Goal: Submit feedback/report problem: Provide input to the site owners about the experience or issues

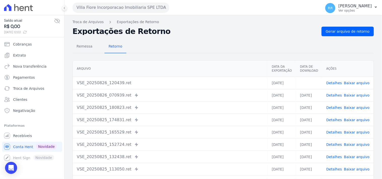
click at [89, 9] on button "Villa Fiore Incorporacao Imobiliaria SPE LTDA" at bounding box center [121, 8] width 97 height 10
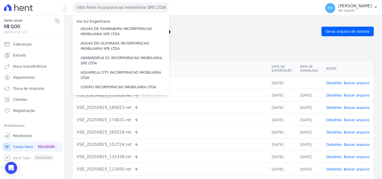
click at [302, 53] on div "Remessa Retorno" at bounding box center [224, 46] width 302 height 13
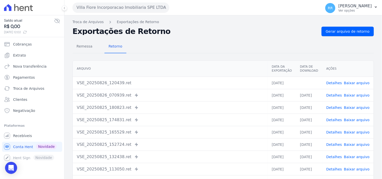
click at [333, 79] on td "Detalhes Baixar arquivo" at bounding box center [347, 83] width 51 height 12
click at [333, 83] on link "Detalhes" at bounding box center [334, 83] width 16 height 4
click at [338, 84] on link "Detalhes" at bounding box center [334, 83] width 16 height 4
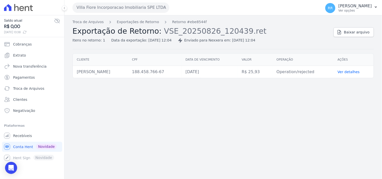
drag, startPoint x: 77, startPoint y: 70, endPoint x: 134, endPoint y: 72, distance: 56.2
click at [128, 72] on td "[PERSON_NAME]" at bounding box center [100, 72] width 55 height 12
copy td "[PERSON_NAME]"
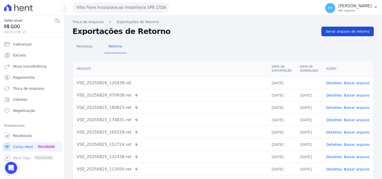
click at [359, 30] on span "Gerar arquivo de retorno" at bounding box center [348, 31] width 44 height 5
click at [79, 45] on span "Remessa" at bounding box center [85, 46] width 22 height 10
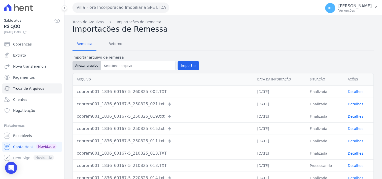
click at [91, 64] on button "Anexar arquivo" at bounding box center [87, 65] width 28 height 9
type input "cobrem001_1836_60167-5_260825_002.TXT"
click at [181, 62] on button "Importar" at bounding box center [188, 65] width 21 height 9
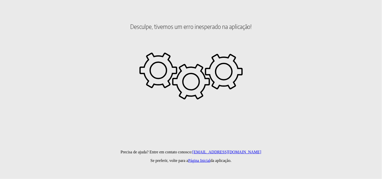
click at [121, 49] on body "Desculpe, tivemos um erro inesperado na aplicação! Precisa de ajuda? Entre em c…" at bounding box center [191, 30] width 378 height 50
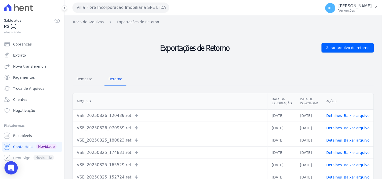
click at [8, 167] on div "Open Intercom Messenger" at bounding box center [11, 168] width 13 height 13
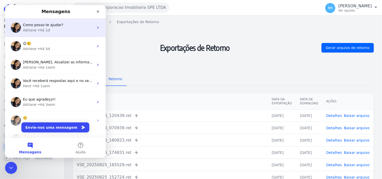
click at [78, 29] on div "Adriane • Há 1d" at bounding box center [58, 29] width 71 height 5
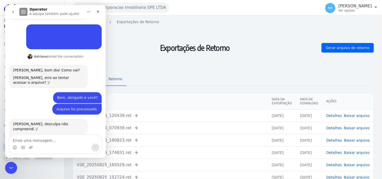
scroll to position [76, 0]
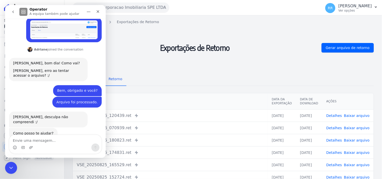
click at [60, 141] on textarea "Envie uma mensagem..." at bounding box center [55, 139] width 92 height 9
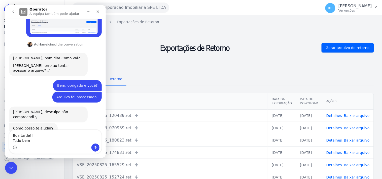
type textarea "Boa tarde!! Tudo bem?"
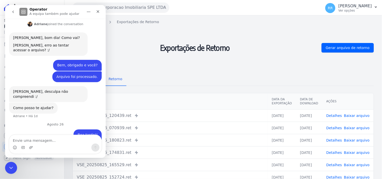
scroll to position [109, 0]
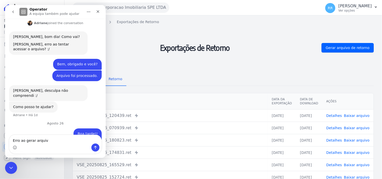
type textarea "Erro ao gerar arquivo"
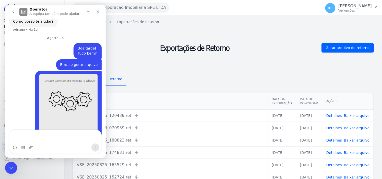
scroll to position [200, 0]
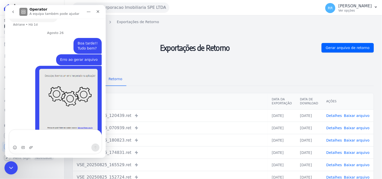
click at [15, 169] on div "Fechar mensagem da Intercom" at bounding box center [10, 167] width 12 height 12
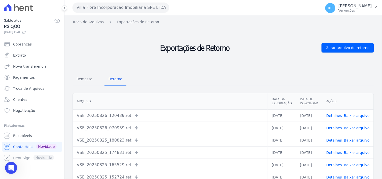
click at [120, 42] on h2 "Exportações de Retorno" at bounding box center [195, 48] width 245 height 42
click at [107, 4] on button "Villa Fiore Incorporacao Imobiliaria SPE LTDA" at bounding box center [121, 8] width 97 height 10
click at [15, 172] on div "Abrir mensagem da Intercom" at bounding box center [10, 167] width 12 height 12
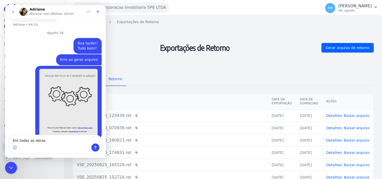
type textarea "Em todas as obras"
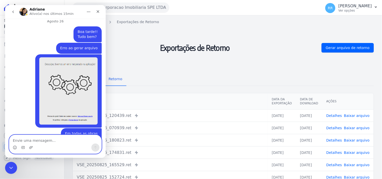
scroll to position [211, 0]
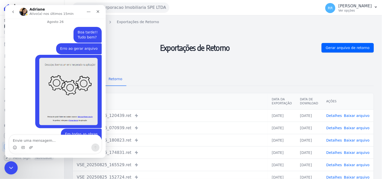
drag, startPoint x: 8, startPoint y: 169, endPoint x: 31, endPoint y: 322, distance: 154.8
click at [8, 170] on icon "Fechar mensagem da Intercom" at bounding box center [10, 167] width 6 height 6
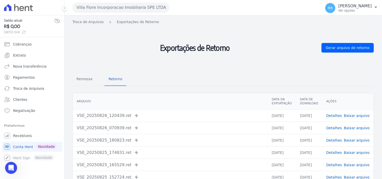
click at [248, 52] on h2 "Exportações de Retorno" at bounding box center [195, 48] width 245 height 42
click at [12, 169] on icon "Abrir mensagem da Intercom" at bounding box center [10, 167] width 8 height 8
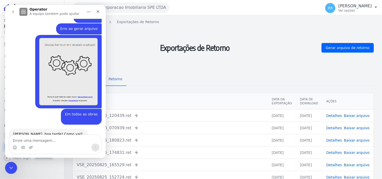
scroll to position [239, 0]
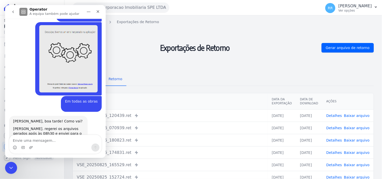
click at [155, 59] on h2 "Exportações de Retorno" at bounding box center [195, 48] width 245 height 42
click at [8, 165] on icon "Fechar mensagem da Intercom" at bounding box center [10, 167] width 6 height 6
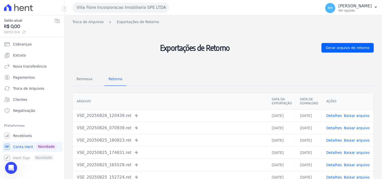
click at [135, 78] on div "Remessa Retorno" at bounding box center [224, 79] width 302 height 13
